Goal: Task Accomplishment & Management: Complete application form

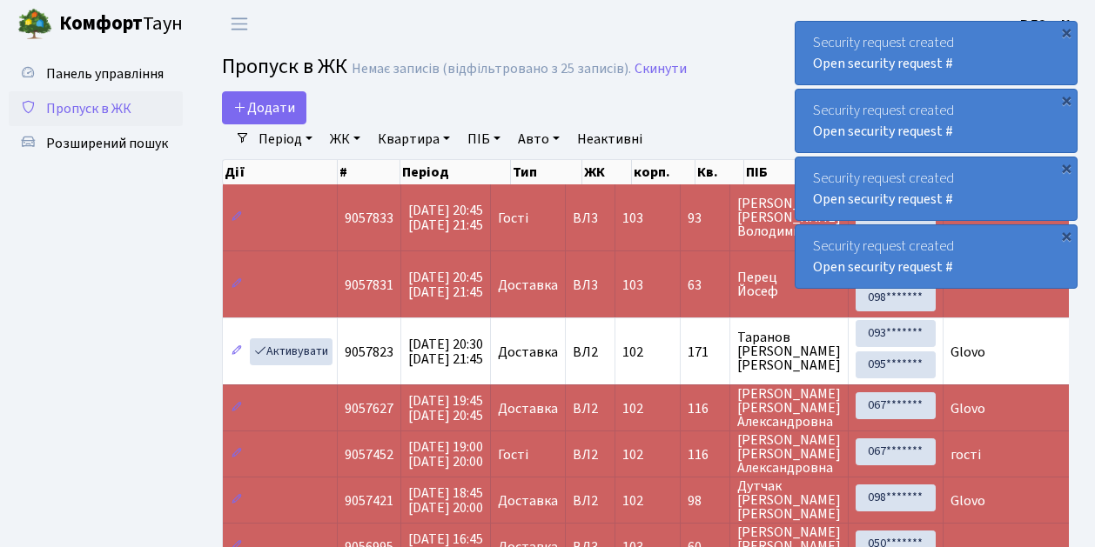
select select "25"
click at [105, 110] on span "Пропуск в ЖК" at bounding box center [88, 108] width 85 height 19
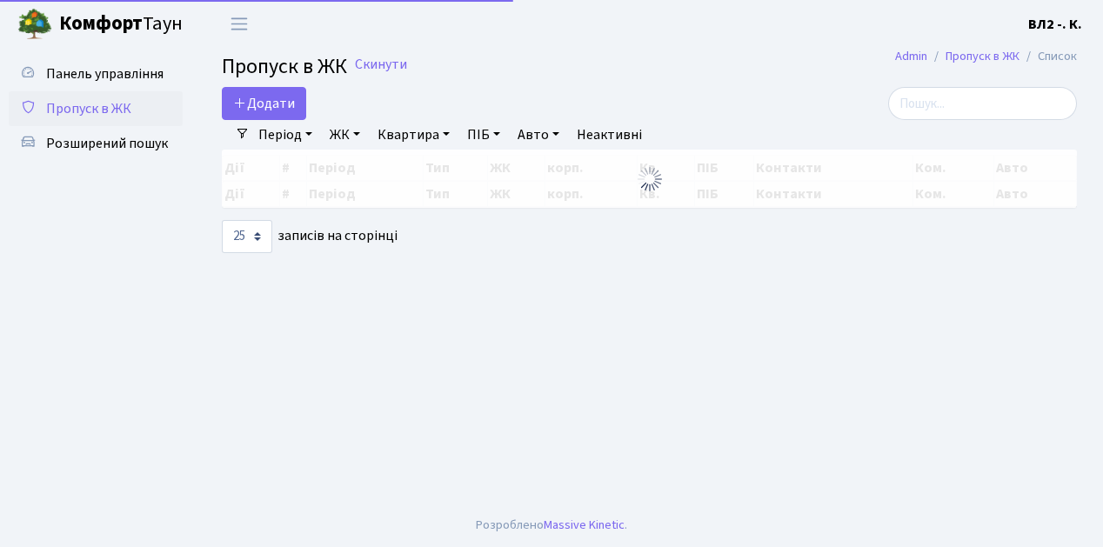
select select "25"
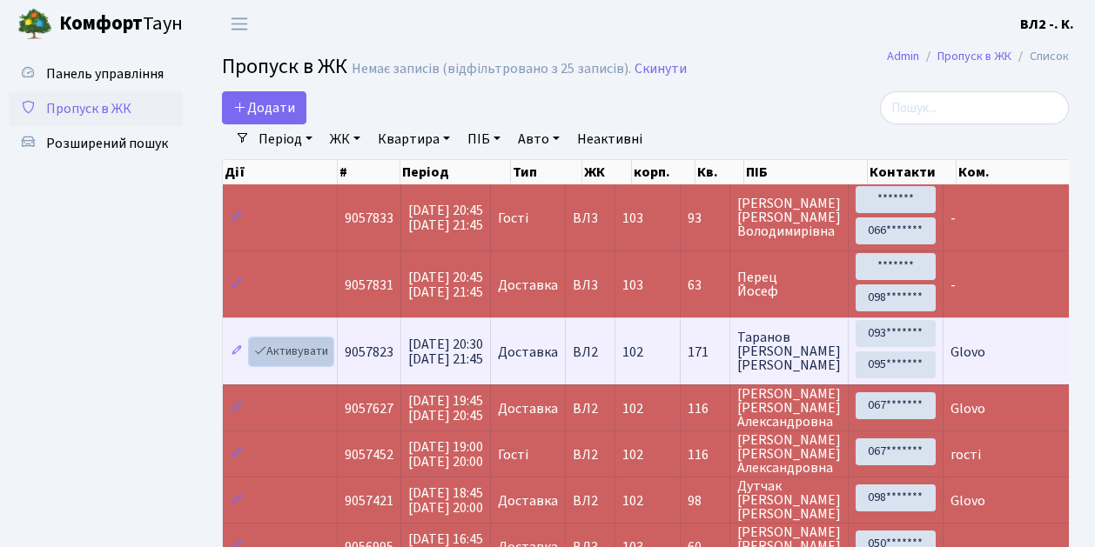
click at [313, 345] on link "Активувати" at bounding box center [291, 352] width 83 height 27
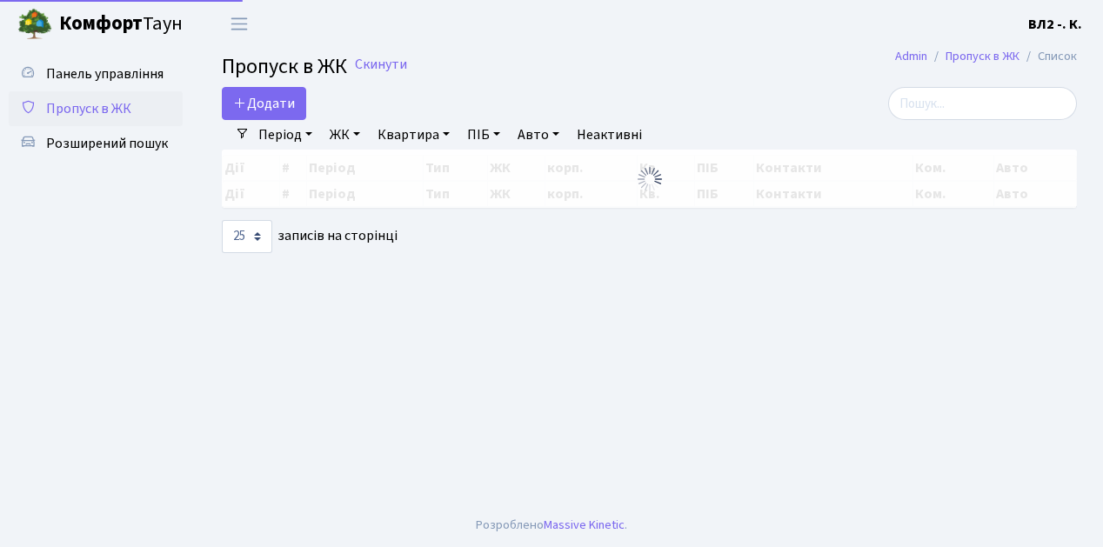
select select "25"
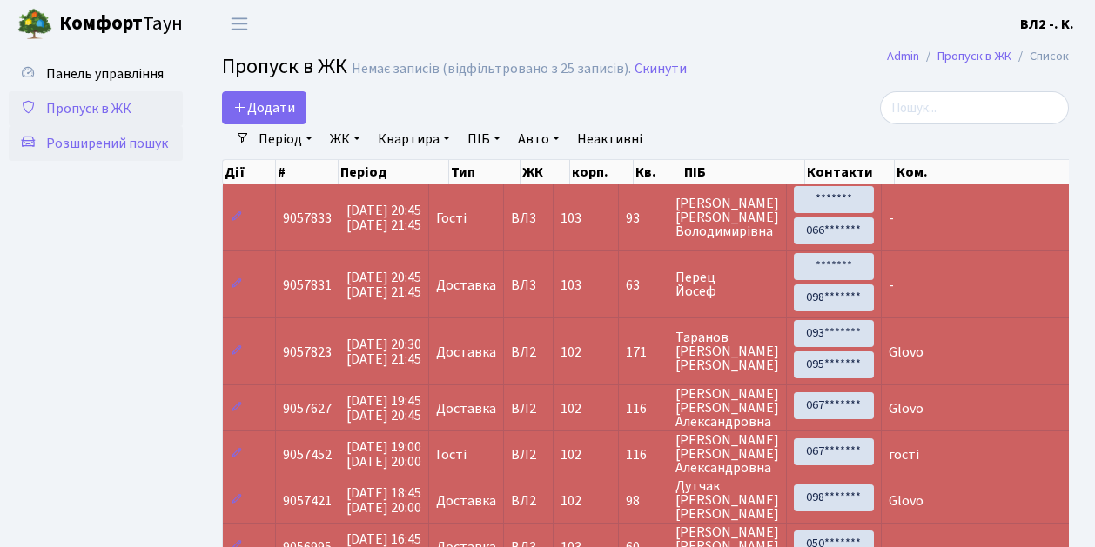
click at [143, 144] on span "Розширений пошук" at bounding box center [107, 143] width 122 height 19
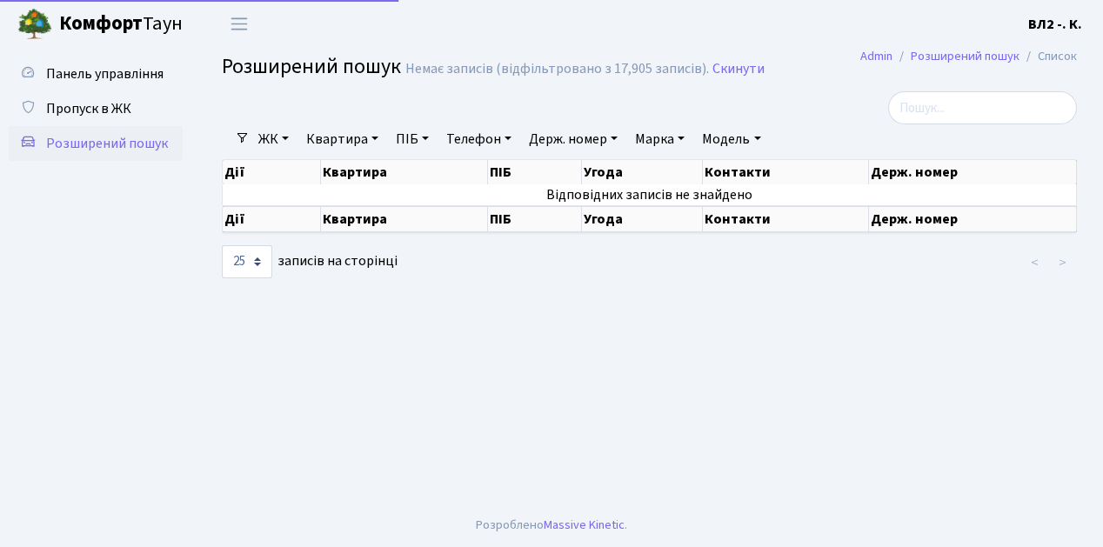
select select "25"
click at [331, 142] on link "Квартира" at bounding box center [342, 139] width 86 height 30
type input "124"
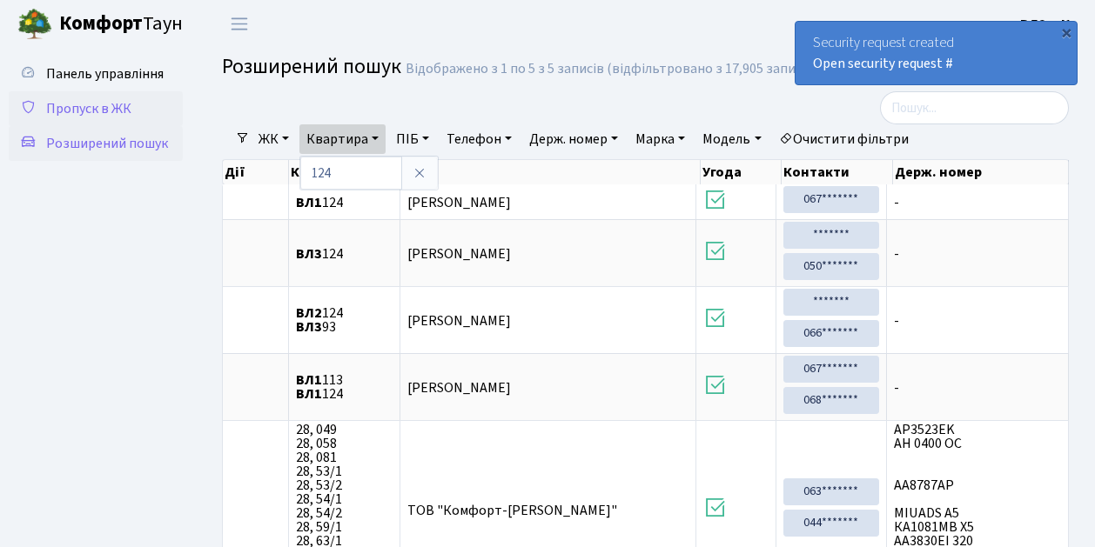
click at [92, 111] on span "Пропуск в ЖК" at bounding box center [88, 108] width 85 height 19
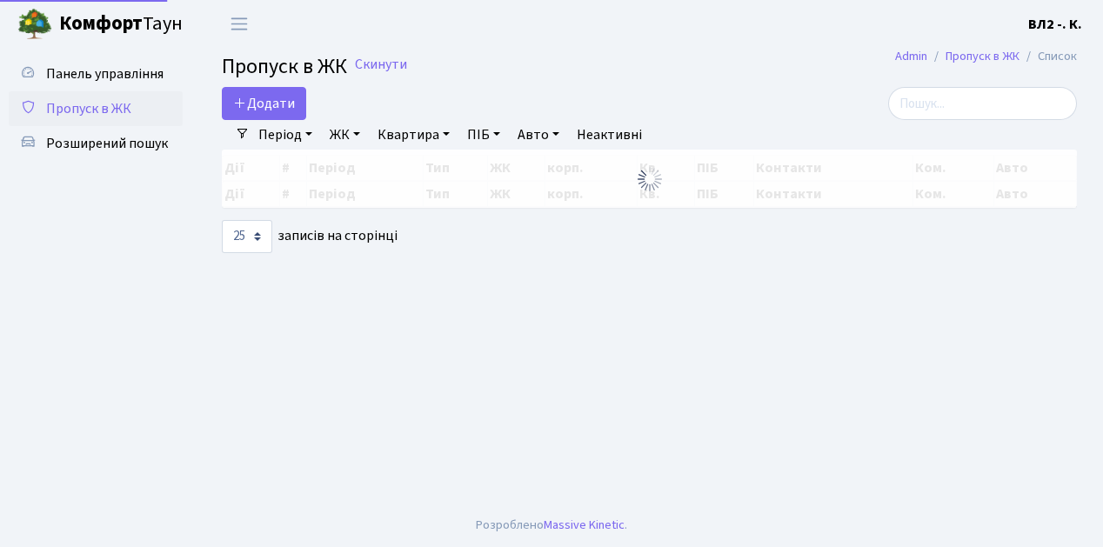
select select "25"
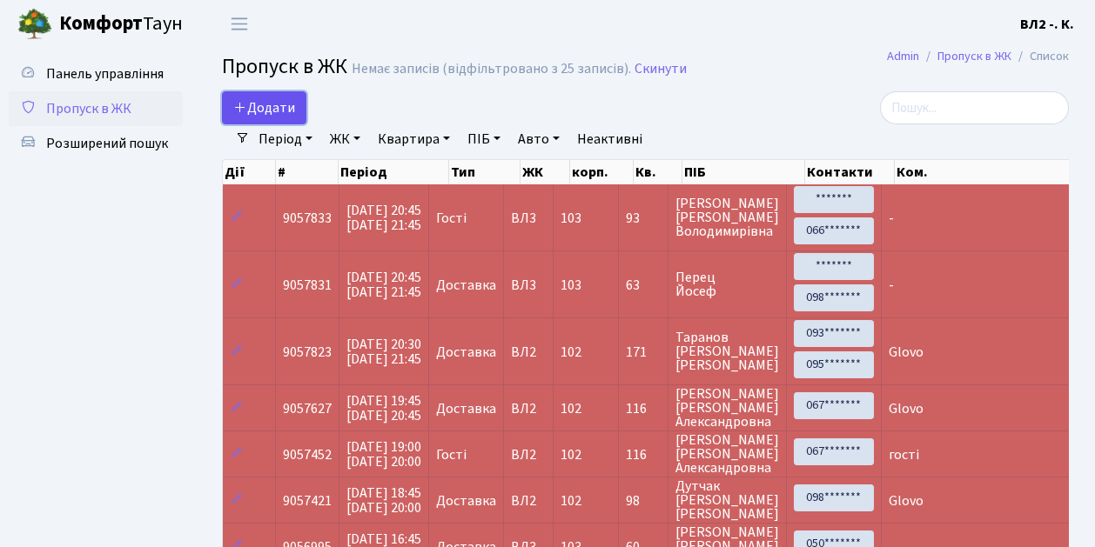
click at [277, 102] on span "Додати" at bounding box center [264, 107] width 62 height 19
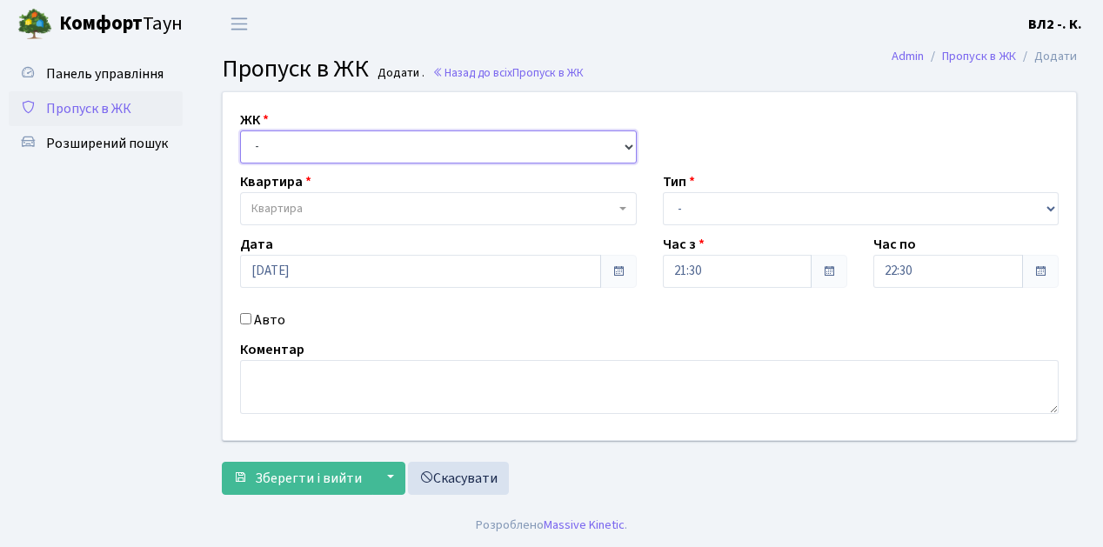
click at [278, 158] on select "- ВЛ1, Ужгородський пров., 4/1 ВЛ2, пр.Голосіївський, 76 ВЛ3, пр.Голосіївський,…" at bounding box center [438, 147] width 397 height 33
select select "317"
click at [240, 131] on select "- ВЛ1, Ужгородський пров., 4/1 ВЛ2, пр.Голосіївський, 76 ВЛ3, пр.Голосіївський,…" at bounding box center [438, 147] width 397 height 33
select select
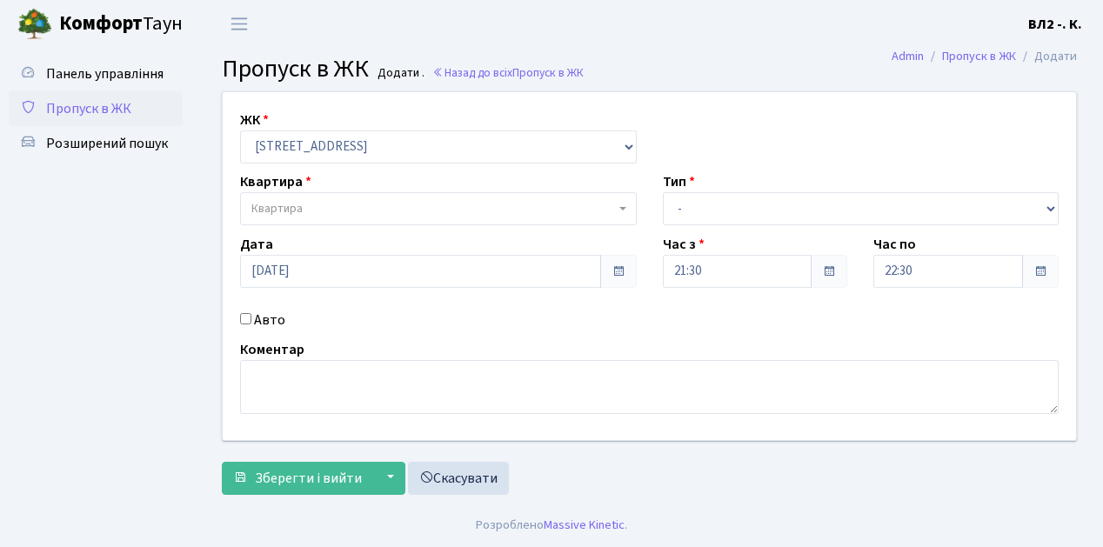
click at [358, 200] on span "Квартира" at bounding box center [434, 208] width 364 height 17
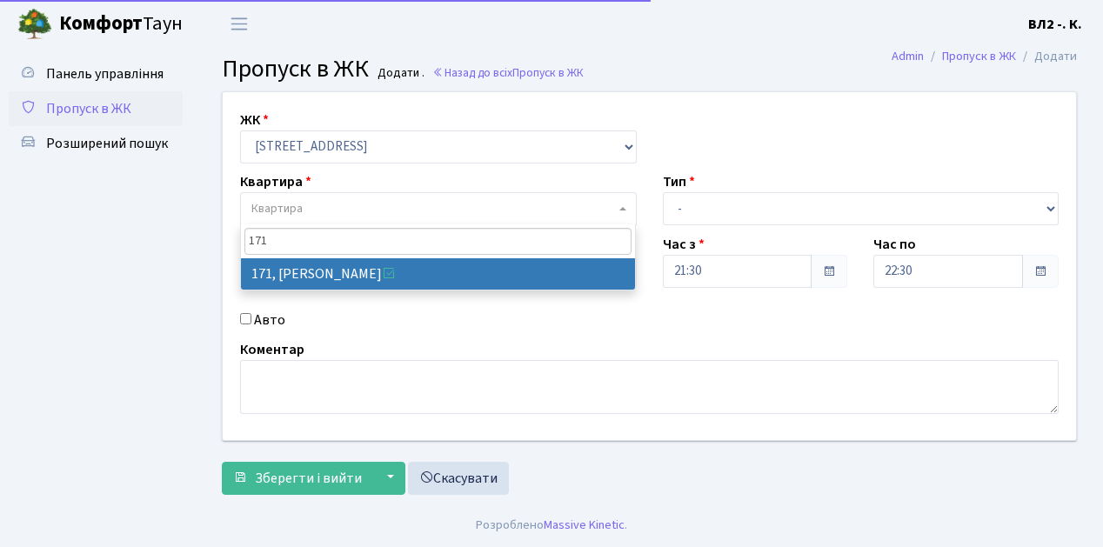
type input "171"
select select "38449"
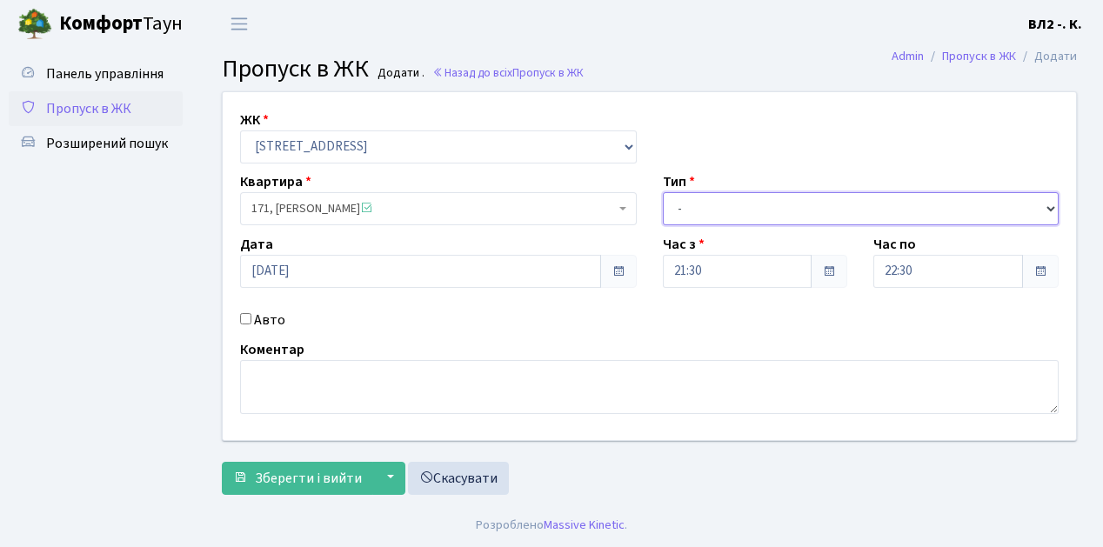
click at [731, 213] on select "- Доставка Таксі Гості Сервіс" at bounding box center [861, 208] width 397 height 33
select select "1"
click at [663, 192] on select "- Доставка Таксі Гості Сервіс" at bounding box center [861, 208] width 397 height 33
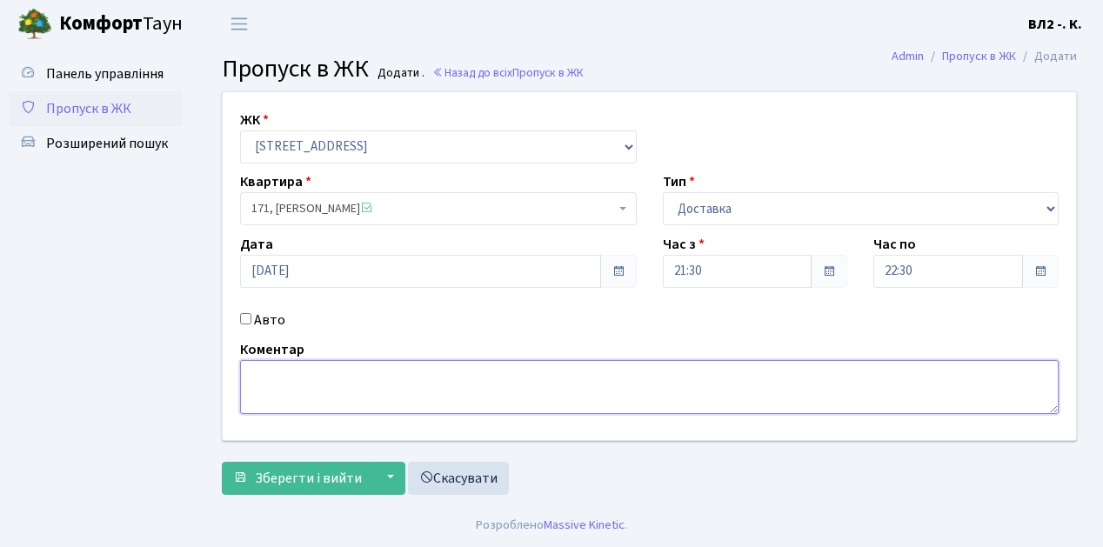
click at [285, 386] on textarea at bounding box center [649, 387] width 819 height 54
type textarea "Bolt"
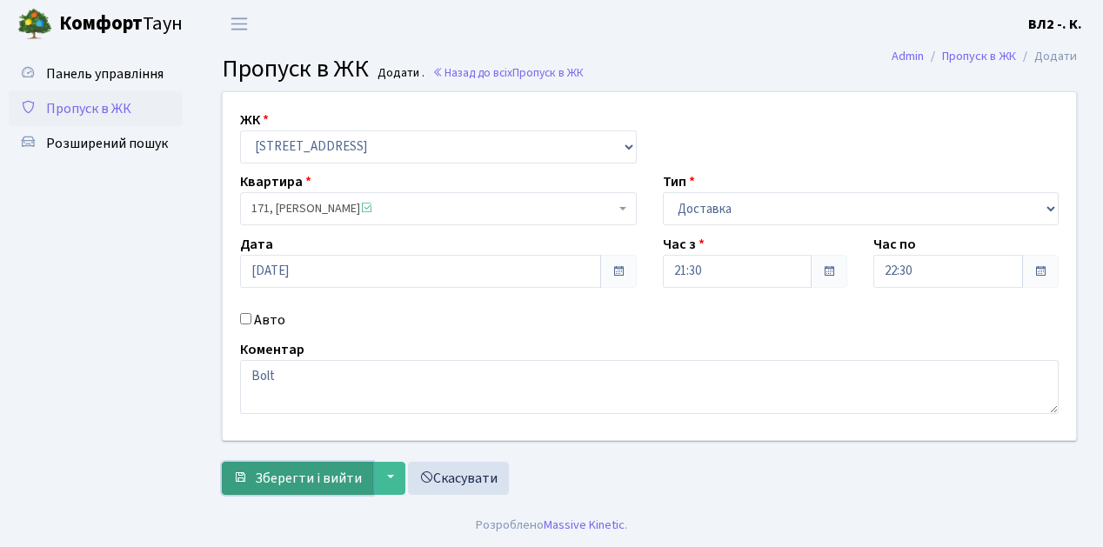
click at [304, 486] on span "Зберегти і вийти" at bounding box center [308, 478] width 107 height 19
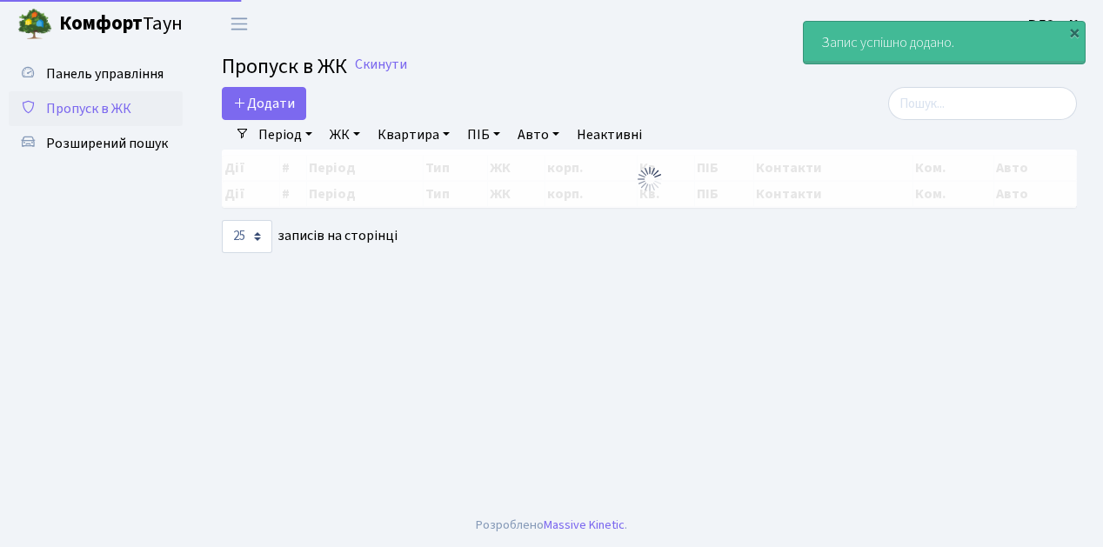
select select "25"
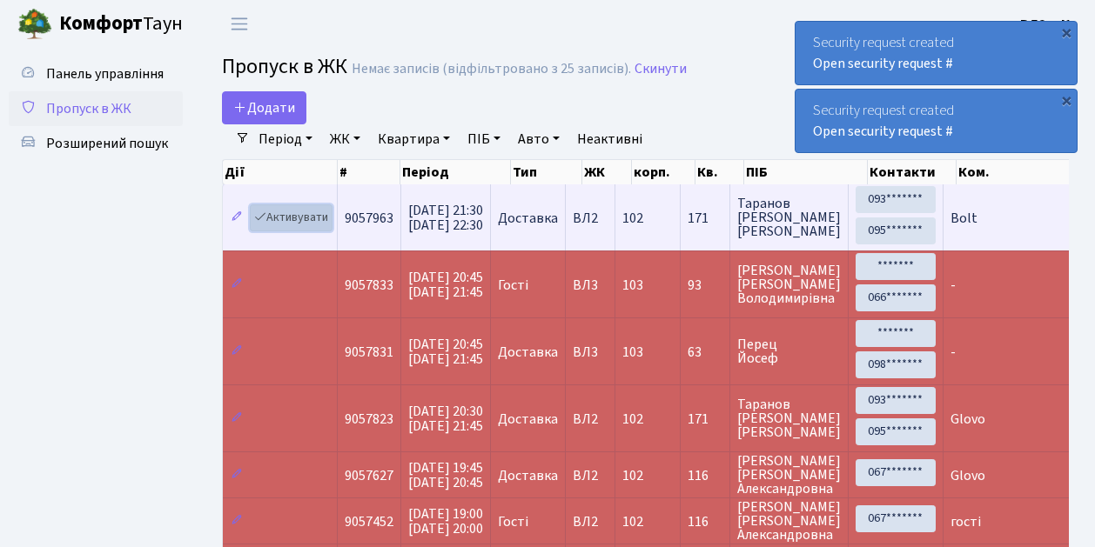
click at [309, 223] on link "Активувати" at bounding box center [291, 218] width 83 height 27
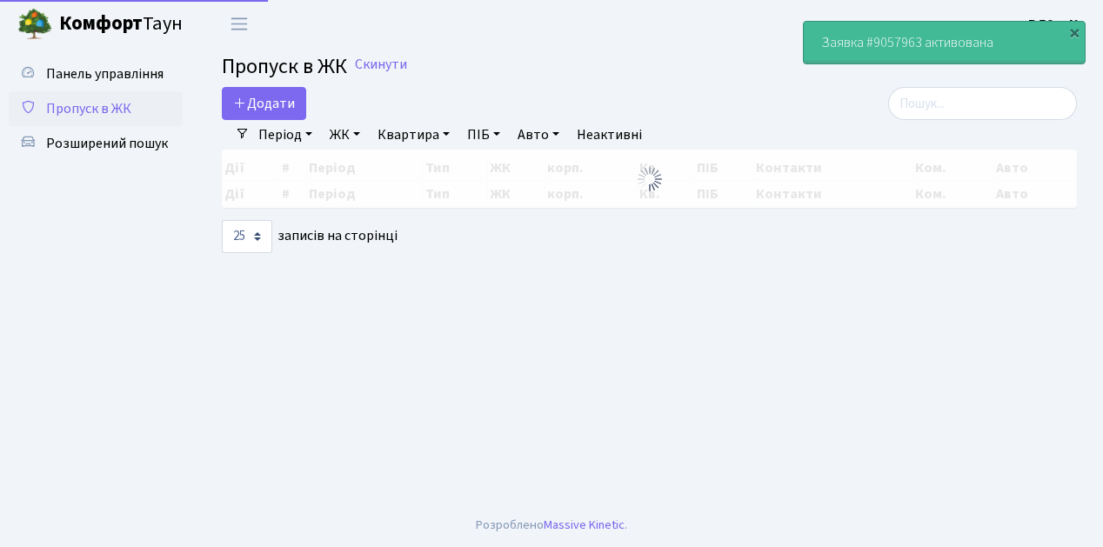
select select "25"
